Goal: Task Accomplishment & Management: Complete application form

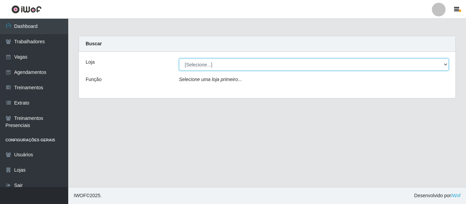
click at [209, 65] on select "[Selecione...] Saullus Supermercados" at bounding box center [314, 65] width 270 height 12
select select "423"
click at [179, 59] on select "[Selecione...] Saullus Supermercados" at bounding box center [314, 65] width 270 height 12
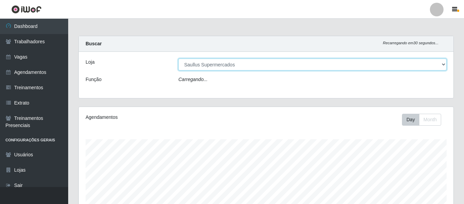
scroll to position [142, 375]
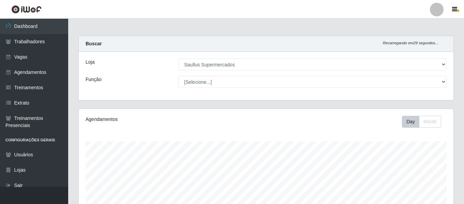
click at [434, 13] on div at bounding box center [437, 10] width 14 height 14
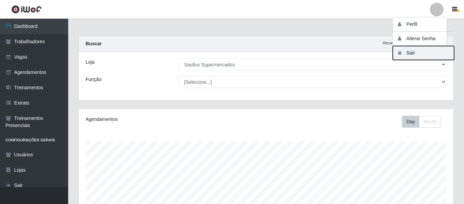
click at [409, 55] on button "Sair" at bounding box center [423, 53] width 61 height 14
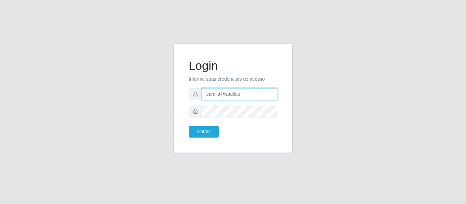
drag, startPoint x: 254, startPoint y: 97, endPoint x: 120, endPoint y: 68, distance: 137.1
click at [120, 68] on div "Login Informe suas credenciais de acesso camila@saullus Entrar" at bounding box center [233, 102] width 389 height 118
type input "camila@edilicya"
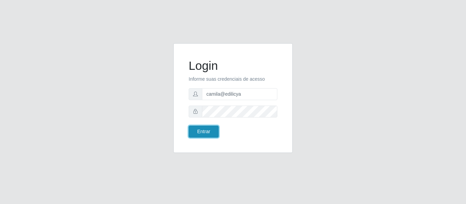
click at [202, 128] on button "Entrar" at bounding box center [204, 132] width 30 height 12
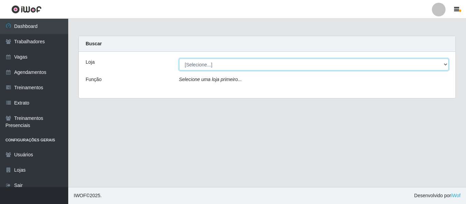
click at [222, 66] on select "[Selecione...] Edilicya Supermercado" at bounding box center [314, 65] width 270 height 12
select select "460"
click at [179, 59] on select "[Selecione...] Edilicya Supermercado" at bounding box center [314, 65] width 270 height 12
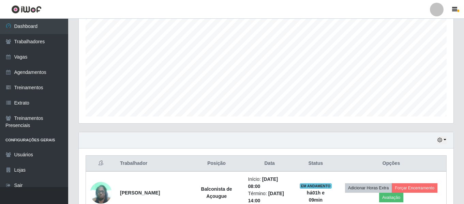
scroll to position [161, 0]
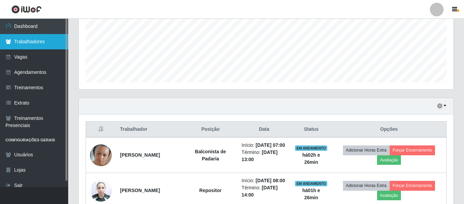
click at [50, 47] on link "Trabalhadores" at bounding box center [34, 41] width 68 height 15
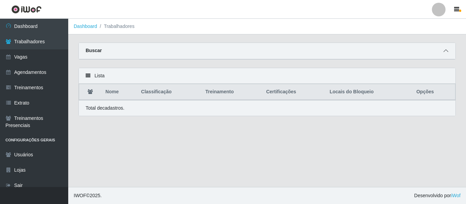
click at [445, 48] on span at bounding box center [446, 51] width 8 height 8
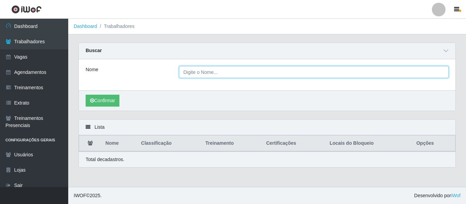
click at [227, 70] on input "Nome" at bounding box center [314, 72] width 270 height 12
paste input "[PERSON_NAME]"
type input "[PERSON_NAME]"
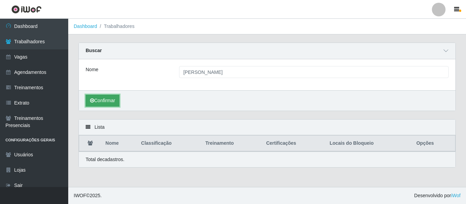
click at [107, 101] on button "Confirmar" at bounding box center [103, 101] width 34 height 12
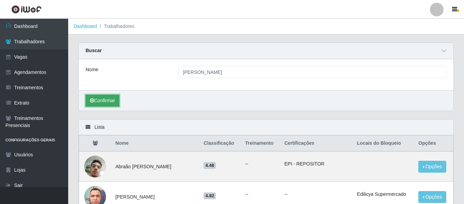
click at [111, 103] on button "Confirmar" at bounding box center [103, 101] width 34 height 12
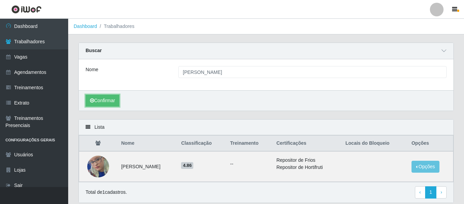
scroll to position [25, 0]
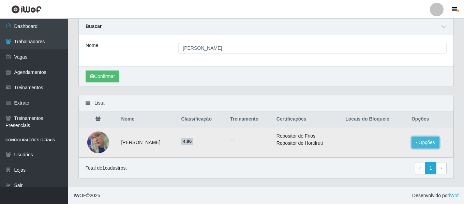
click at [429, 141] on button "Opções" at bounding box center [426, 143] width 28 height 12
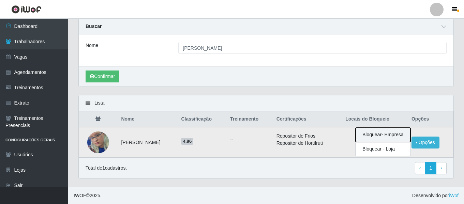
click at [401, 136] on button "Bloquear - Empresa" at bounding box center [383, 135] width 55 height 14
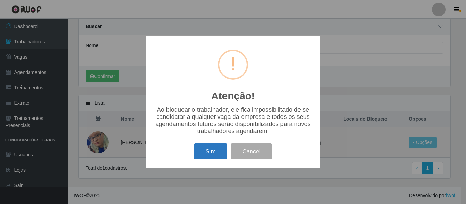
click at [217, 151] on button "Sim" at bounding box center [210, 152] width 33 height 16
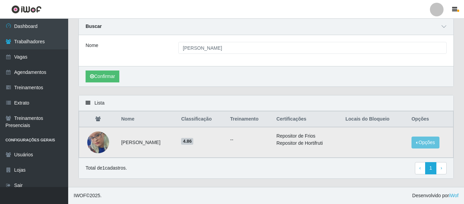
scroll to position [0, 0]
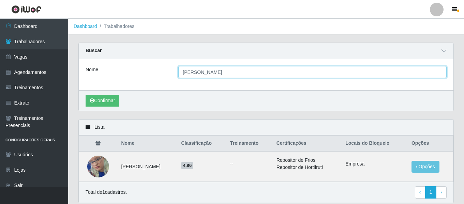
drag, startPoint x: 241, startPoint y: 73, endPoint x: 150, endPoint y: 60, distance: 91.9
click at [150, 60] on div "Nome [PERSON_NAME]" at bounding box center [266, 74] width 375 height 31
paste input "[PERSON_NAME]"
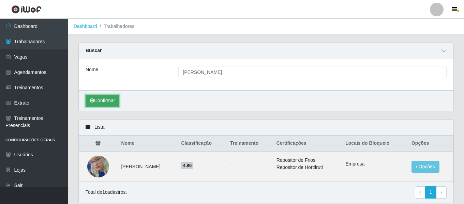
click at [108, 103] on button "Confirmar" at bounding box center [103, 101] width 34 height 12
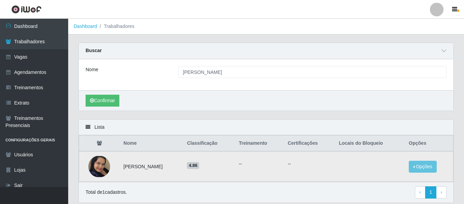
click at [101, 168] on img at bounding box center [99, 166] width 22 height 21
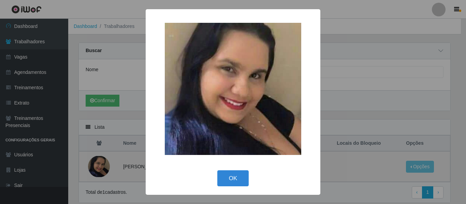
click at [101, 168] on div "× OK Cancel" at bounding box center [233, 102] width 466 height 204
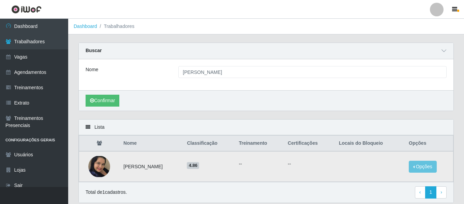
click at [104, 161] on img at bounding box center [99, 166] width 22 height 21
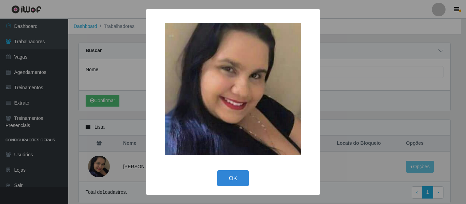
click at [104, 160] on div "× OK Cancel" at bounding box center [233, 102] width 466 height 204
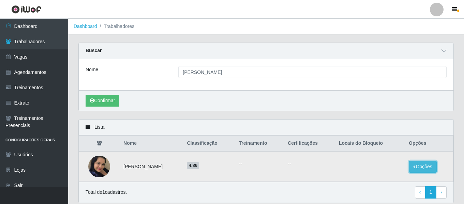
click at [431, 169] on button "Opções" at bounding box center [423, 167] width 28 height 12
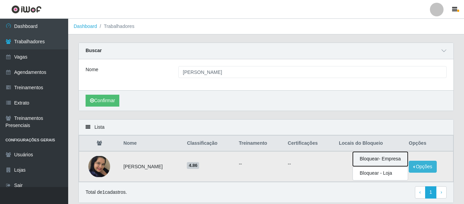
click at [401, 160] on button "Bloquear - Empresa" at bounding box center [380, 159] width 55 height 14
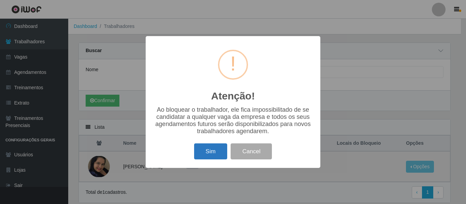
click at [208, 151] on button "Sim" at bounding box center [210, 152] width 33 height 16
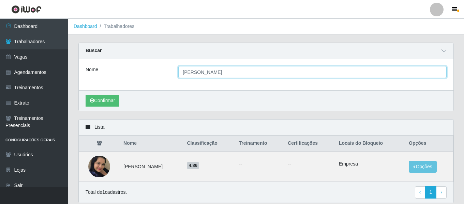
drag, startPoint x: 264, startPoint y: 70, endPoint x: 116, endPoint y: 63, distance: 148.5
click at [117, 63] on div "Nome [PERSON_NAME]" at bounding box center [266, 74] width 375 height 31
paste input "[PERSON_NAME]"
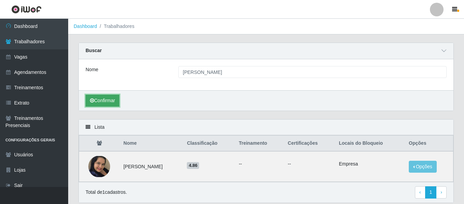
click at [115, 100] on button "Confirmar" at bounding box center [103, 101] width 34 height 12
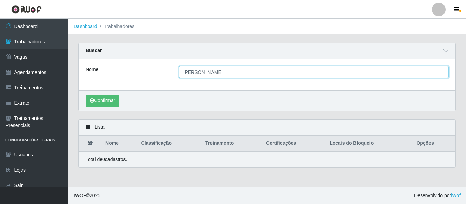
drag, startPoint x: 256, startPoint y: 69, endPoint x: 215, endPoint y: 75, distance: 42.4
click at [215, 75] on input "[PERSON_NAME]" at bounding box center [314, 72] width 270 height 12
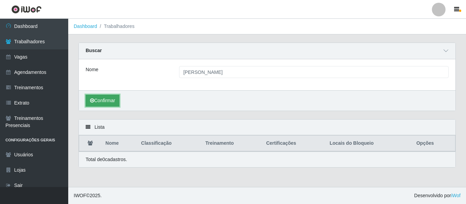
click at [108, 99] on button "Confirmar" at bounding box center [103, 101] width 34 height 12
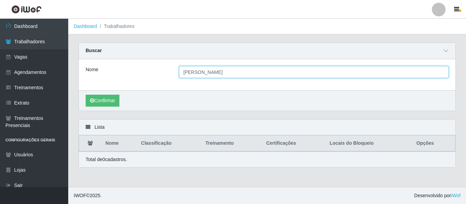
drag, startPoint x: 242, startPoint y: 78, endPoint x: 161, endPoint y: 67, distance: 81.9
click at [161, 67] on div "Nome [PERSON_NAME]" at bounding box center [266, 72] width 373 height 12
paste input "[PERSON_NAME]"
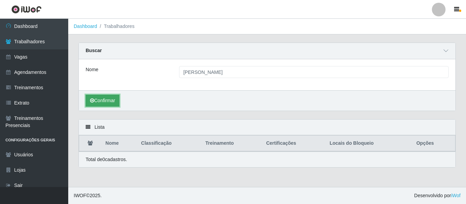
click at [110, 101] on button "Confirmar" at bounding box center [103, 101] width 34 height 12
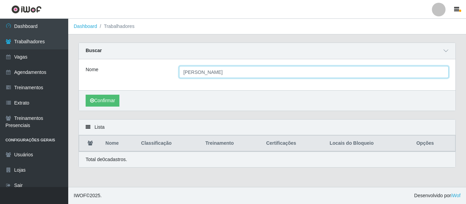
drag, startPoint x: 246, startPoint y: 73, endPoint x: 229, endPoint y: 76, distance: 17.3
click at [229, 76] on input "[PERSON_NAME]" at bounding box center [314, 72] width 270 height 12
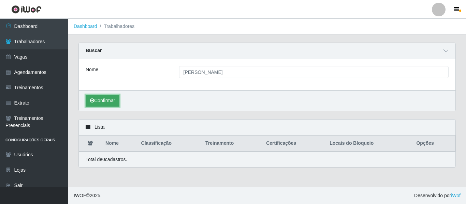
click at [105, 98] on button "Confirmar" at bounding box center [103, 101] width 34 height 12
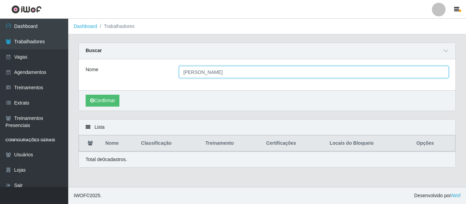
drag, startPoint x: 231, startPoint y: 76, endPoint x: 170, endPoint y: 68, distance: 61.9
click at [170, 69] on div "Nome [PERSON_NAME]" at bounding box center [266, 72] width 373 height 12
paste input "Geysa [PERSON_NAME]"
type input "Geysa [PERSON_NAME]"
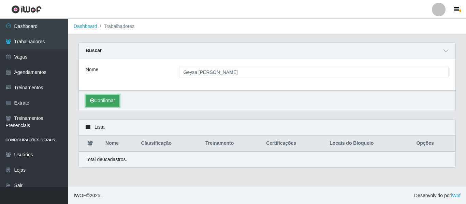
click at [115, 103] on button "Confirmar" at bounding box center [103, 101] width 34 height 12
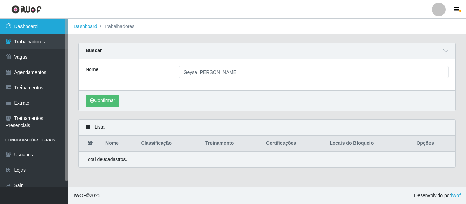
click at [30, 25] on link "Dashboard" at bounding box center [34, 26] width 68 height 15
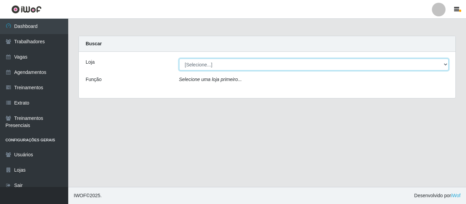
click at [195, 62] on select "[Selecione...] Edilicya Supermercado" at bounding box center [314, 65] width 270 height 12
select select "460"
click at [179, 59] on select "[Selecione...] Edilicya Supermercado" at bounding box center [314, 65] width 270 height 12
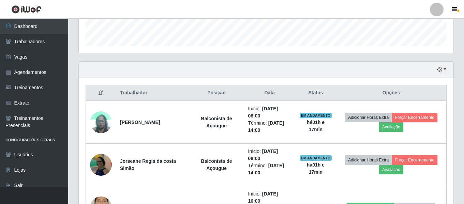
scroll to position [195, 0]
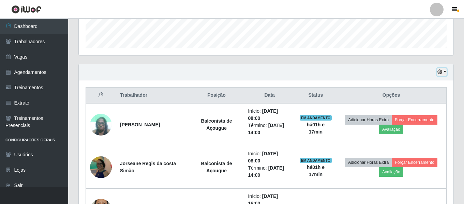
click at [444, 74] on button "button" at bounding box center [442, 72] width 10 height 8
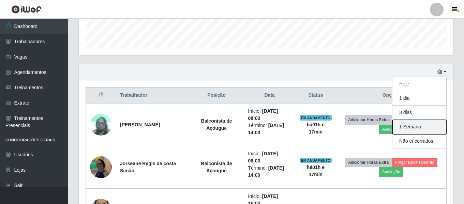
click at [418, 128] on button "1 Semana" at bounding box center [420, 127] width 54 height 14
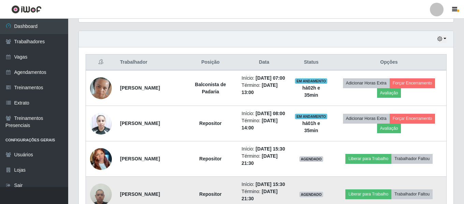
scroll to position [212, 0]
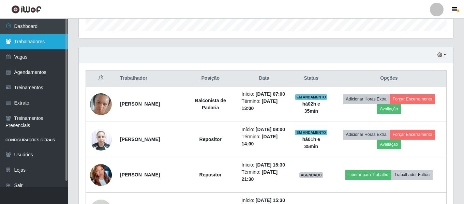
click at [24, 44] on link "Trabalhadores" at bounding box center [34, 41] width 68 height 15
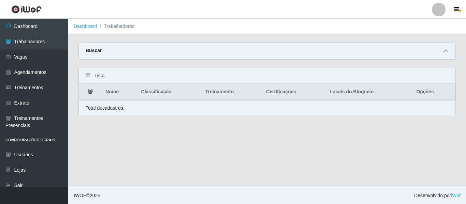
click at [448, 52] on icon at bounding box center [445, 50] width 5 height 5
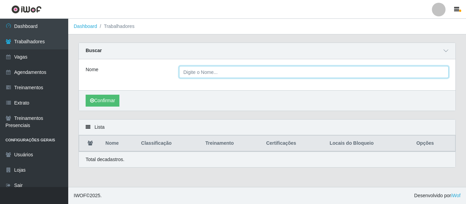
click at [262, 70] on input "Nome" at bounding box center [314, 72] width 270 height 12
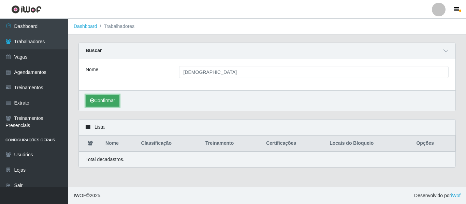
click at [96, 99] on button "Confirmar" at bounding box center [103, 101] width 34 height 12
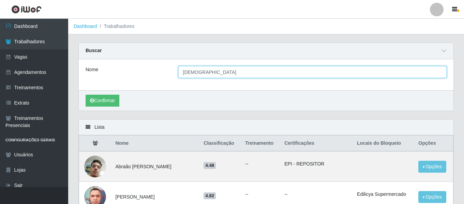
click at [217, 70] on input "[DEMOGRAPHIC_DATA]" at bounding box center [312, 72] width 268 height 12
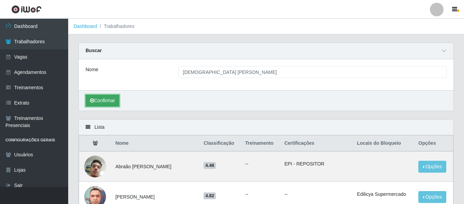
click at [112, 101] on button "Confirmar" at bounding box center [103, 101] width 34 height 12
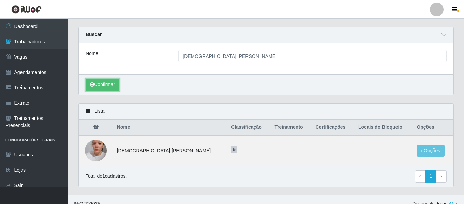
scroll to position [25, 0]
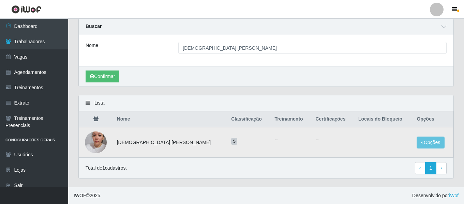
click at [102, 144] on img at bounding box center [96, 142] width 22 height 39
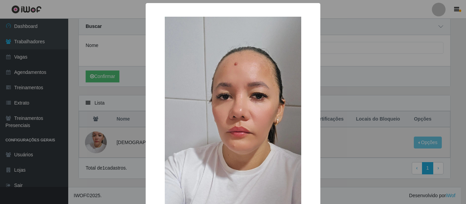
click at [102, 144] on div "× OK Cancel" at bounding box center [233, 102] width 466 height 204
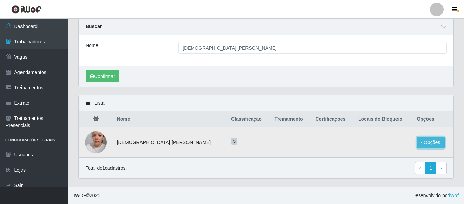
click at [435, 144] on button "Opções" at bounding box center [431, 143] width 28 height 12
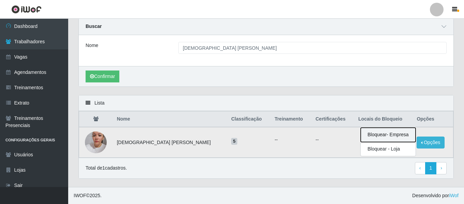
click at [392, 134] on button "Bloquear - Empresa" at bounding box center [388, 135] width 55 height 14
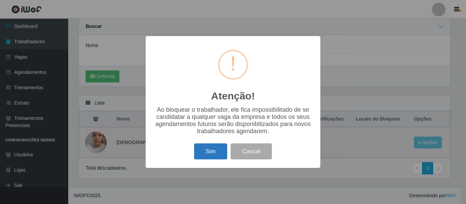
click at [197, 160] on button "Sim" at bounding box center [210, 152] width 33 height 16
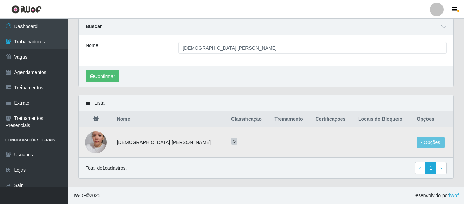
scroll to position [0, 0]
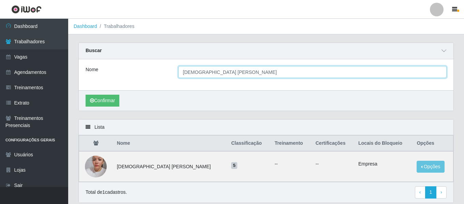
drag, startPoint x: 221, startPoint y: 72, endPoint x: 166, endPoint y: 64, distance: 55.4
click at [166, 64] on div "Nome thais [PERSON_NAME]" at bounding box center [266, 74] width 375 height 31
paste input "Geysa karl"
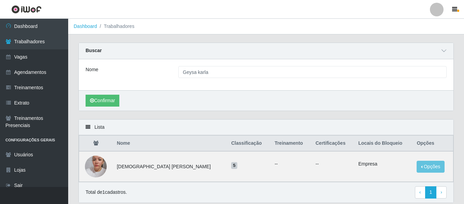
click at [183, 105] on div "Confirmar" at bounding box center [266, 100] width 375 height 20
click at [107, 98] on button "Confirmar" at bounding box center [103, 101] width 34 height 12
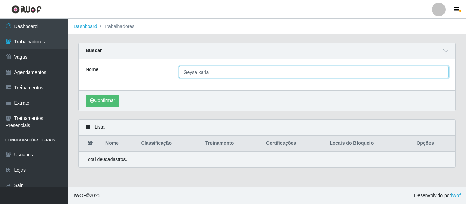
drag, startPoint x: 196, startPoint y: 72, endPoint x: 174, endPoint y: 70, distance: 21.9
click at [174, 70] on div "Geysa karla" at bounding box center [314, 72] width 280 height 12
type input "karla"
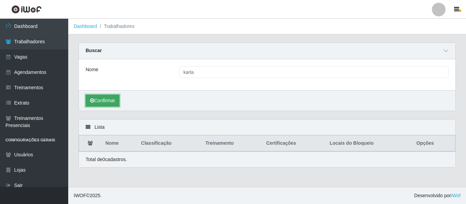
click at [119, 102] on button "Confirmar" at bounding box center [103, 101] width 34 height 12
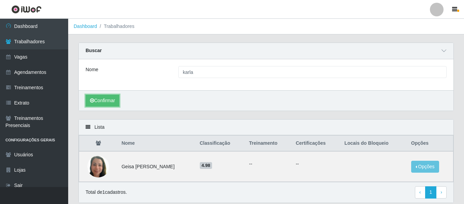
scroll to position [25, 0]
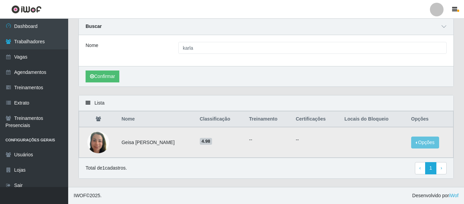
click at [94, 137] on img at bounding box center [98, 142] width 22 height 39
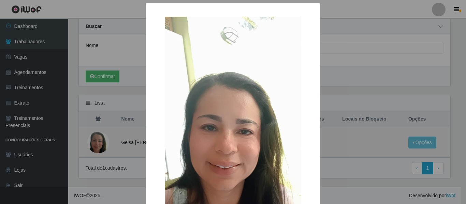
click at [94, 137] on div "× OK Cancel" at bounding box center [233, 102] width 466 height 204
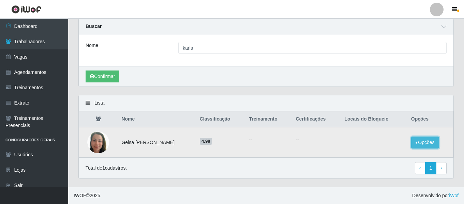
click at [423, 141] on button "Opções" at bounding box center [425, 143] width 28 height 12
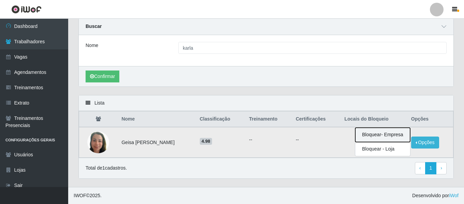
click at [384, 136] on button "Bloquear - Empresa" at bounding box center [382, 135] width 55 height 14
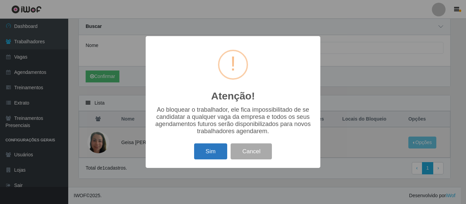
click at [205, 153] on button "Sim" at bounding box center [210, 152] width 33 height 16
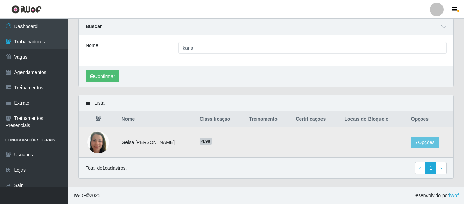
scroll to position [0, 0]
